Goal: Transaction & Acquisition: Purchase product/service

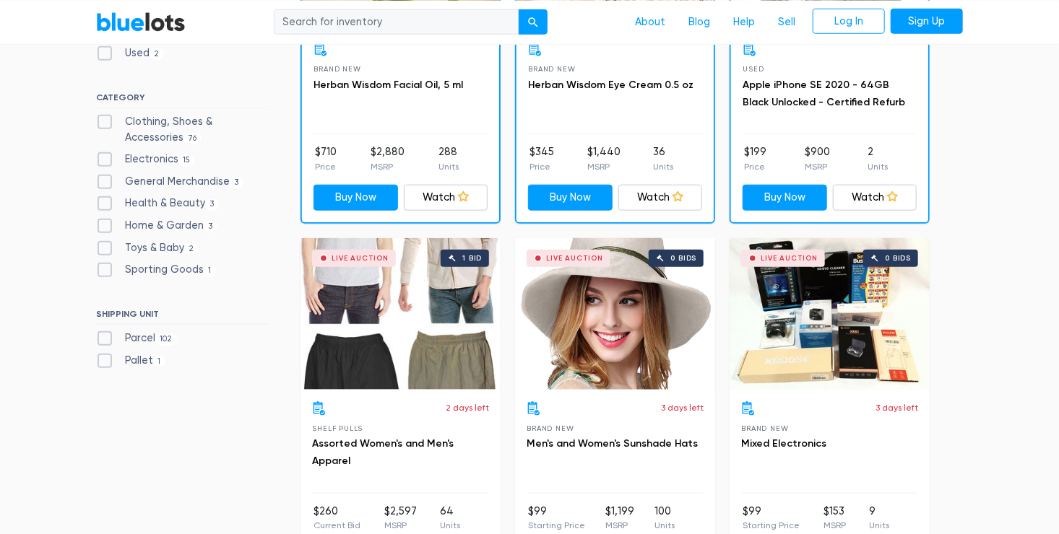
scroll to position [635, 0]
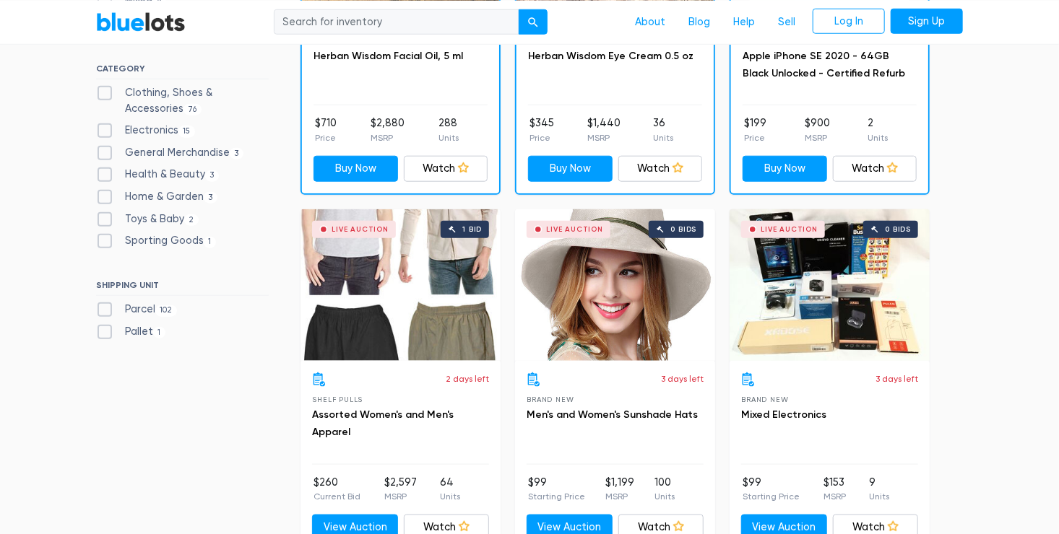
click at [108, 90] on label "Clothing, Shoes & Accessories 76" at bounding box center [182, 100] width 173 height 31
click at [105, 90] on Accessories"] "Clothing, Shoes & Accessories 76" at bounding box center [100, 89] width 9 height 9
checkbox Accessories"] "true"
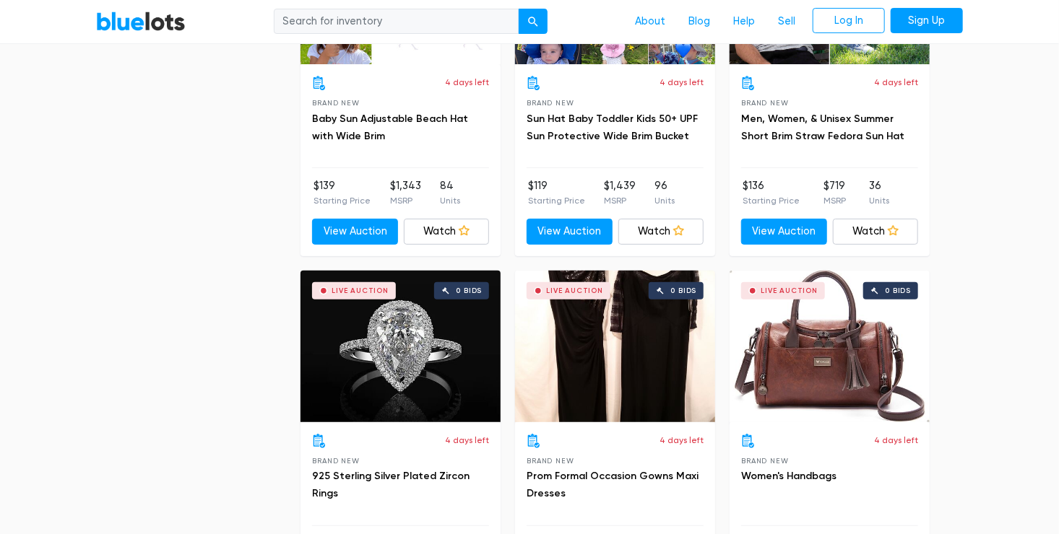
scroll to position [2738, 0]
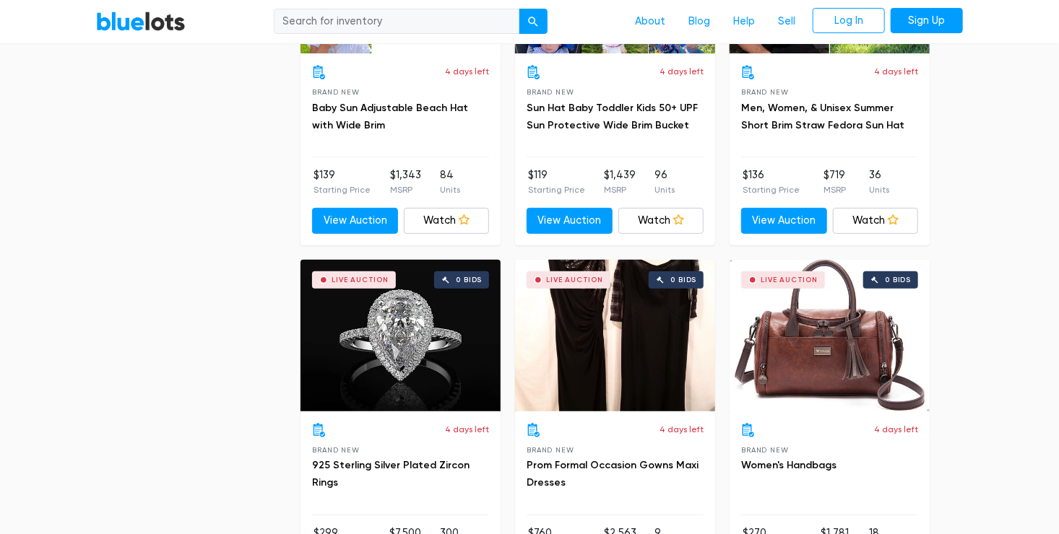
click at [326, 19] on input "search" at bounding box center [397, 22] width 246 height 26
type input "plus size"
click at [518, 9] on button "submit" at bounding box center [532, 22] width 29 height 26
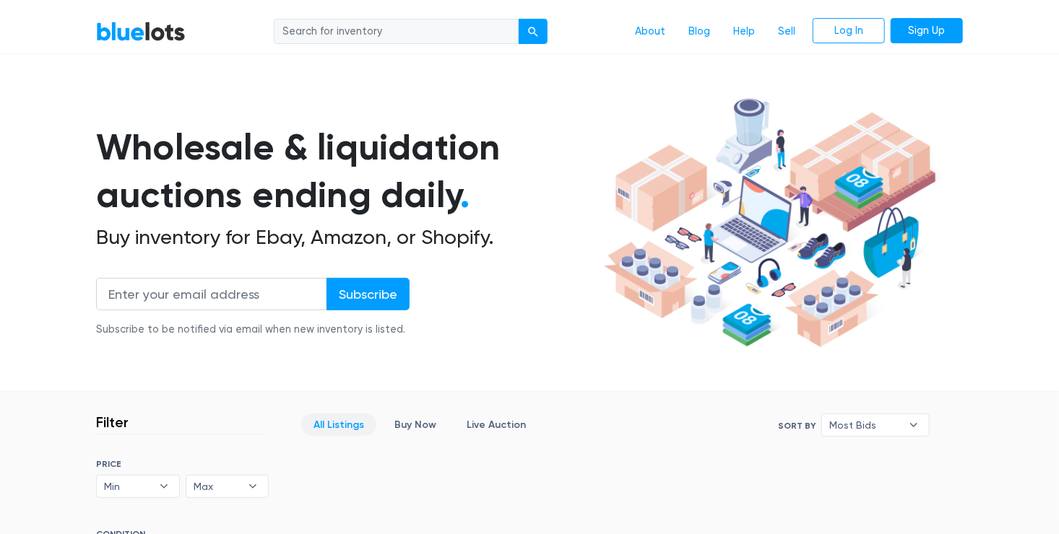
scroll to position [25, 0]
